Goal: Task Accomplishment & Management: Use online tool/utility

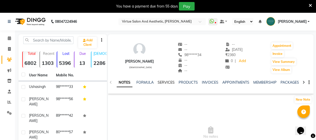
click at [162, 83] on link "SERVICES" at bounding box center [166, 82] width 17 height 5
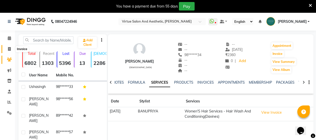
click at [7, 50] on span at bounding box center [9, 49] width 9 height 6
select select "service"
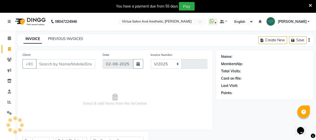
select select "4466"
type input "3393"
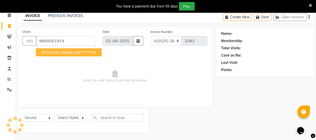
type input "9840051919"
select select "1: Object"
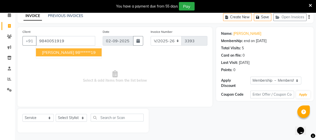
click at [55, 53] on span "[PERSON_NAME]" at bounding box center [58, 52] width 32 height 5
type input "98******19"
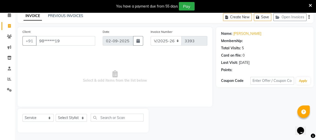
select select "1: Object"
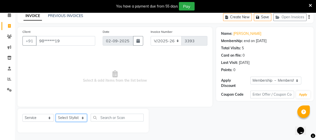
click at [64, 119] on select "Select Stylist Admin [PERSON_NAME] Apsu Auditor Ambattur [PERSON_NAME] Dingg - …" at bounding box center [71, 118] width 31 height 8
select select "30103"
click at [56, 114] on select "Select Stylist Admin [PERSON_NAME] Apsu Auditor Ambattur [PERSON_NAME] Dingg - …" at bounding box center [71, 118] width 31 height 8
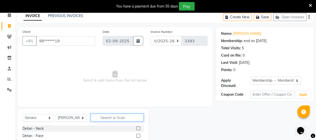
click at [116, 117] on input "text" at bounding box center [117, 118] width 53 height 8
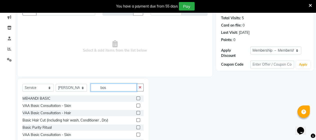
scroll to position [73, 0]
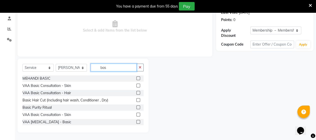
type input "bas"
click at [137, 100] on label at bounding box center [139, 100] width 4 height 4
click at [137, 100] on input "checkbox" at bounding box center [138, 100] width 3 height 3
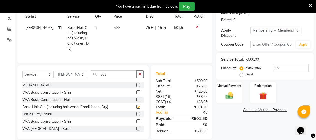
checkbox input "false"
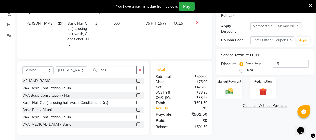
scroll to position [78, 0]
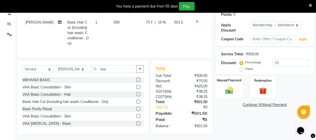
click at [229, 89] on img at bounding box center [229, 90] width 13 height 9
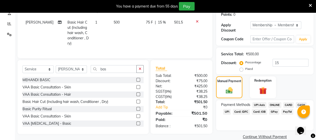
click at [226, 109] on span "UPI" at bounding box center [227, 112] width 8 height 6
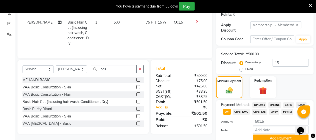
drag, startPoint x: 276, startPoint y: 133, endPoint x: 284, endPoint y: 129, distance: 9.6
click at [284, 129] on div "Amount: 501.5 Note: Add Payment" at bounding box center [265, 130] width 88 height 25
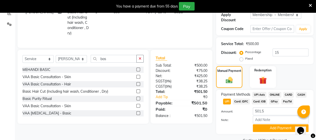
scroll to position [97, 0]
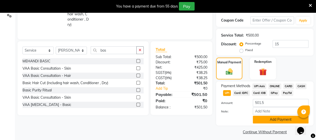
click at [266, 118] on button "Add Payment" at bounding box center [281, 120] width 56 height 8
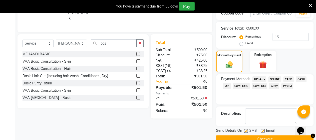
scroll to position [110, 0]
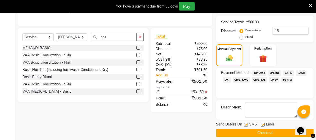
click at [217, 129] on button "Checkout" at bounding box center [265, 133] width 98 height 8
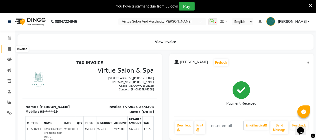
click at [10, 50] on icon at bounding box center [9, 49] width 3 height 4
select select "service"
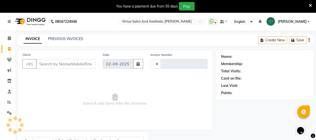
type input "3394"
select select "4466"
